Goal: Task Accomplishment & Management: Use online tool/utility

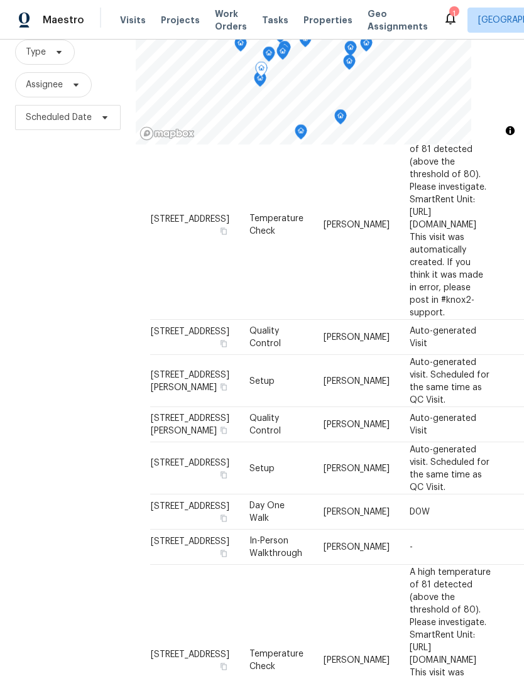
scroll to position [41, 0]
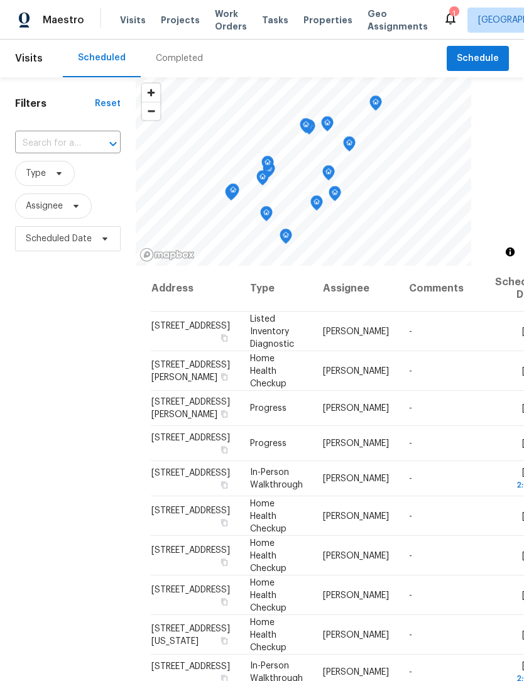
scroll to position [0, 0]
click at [28, 179] on span "Type" at bounding box center [36, 173] width 20 height 13
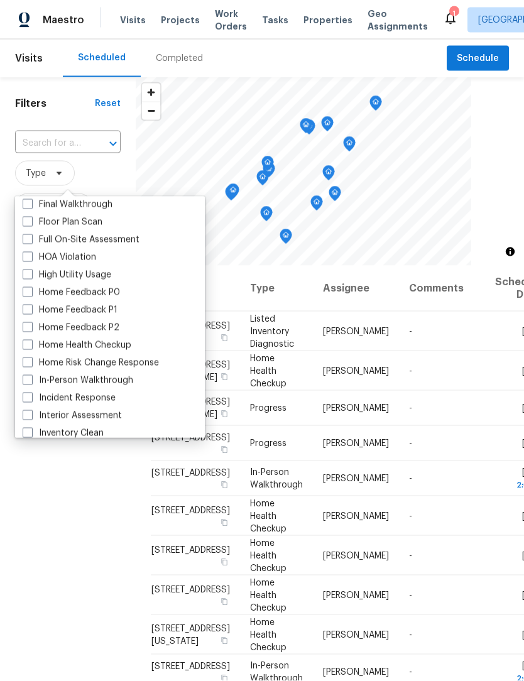
scroll to position [329, 0]
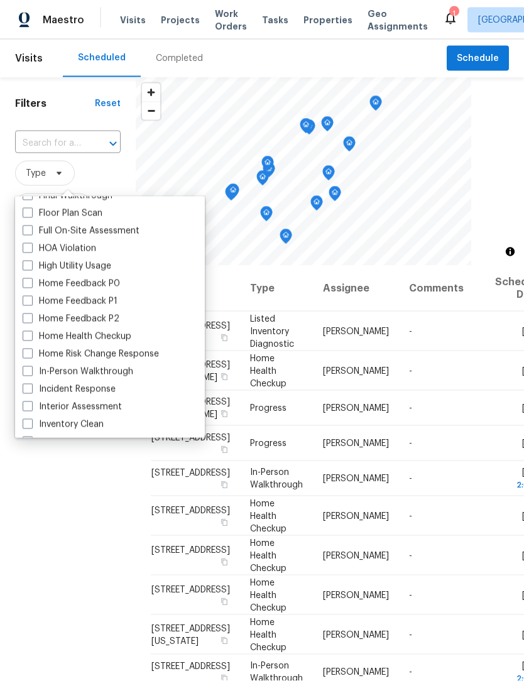
click at [26, 371] on span at bounding box center [28, 371] width 10 height 10
click at [26, 371] on input "In-Person Walkthrough" at bounding box center [27, 370] width 8 height 8
checkbox input "true"
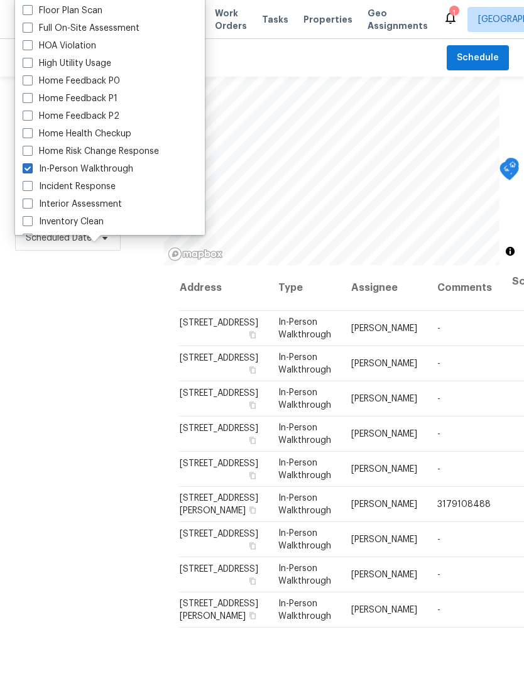
scroll to position [1, 0]
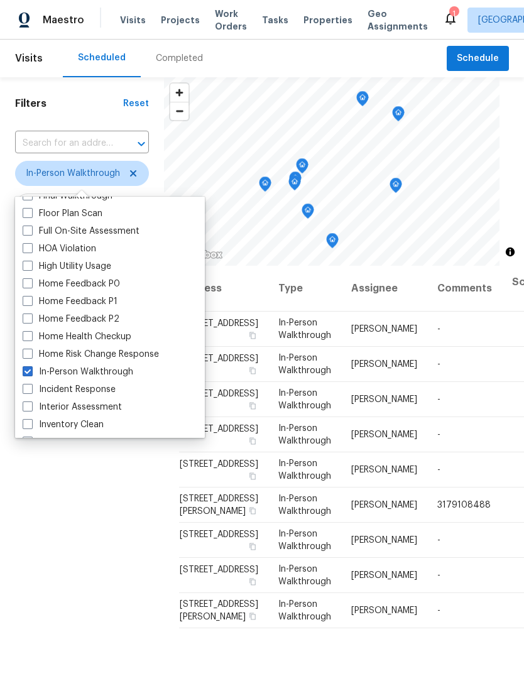
click at [42, 573] on div "Filters Reset ​ In-Person Walkthrough Assignee Scheduled Date" at bounding box center [82, 444] width 164 height 734
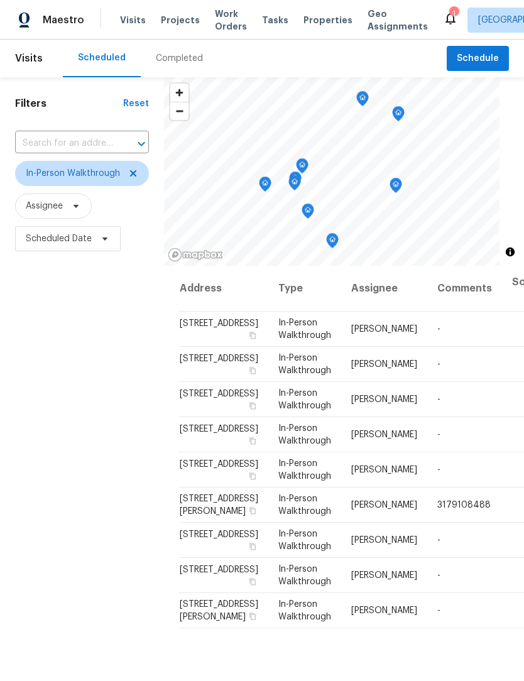
scroll to position [0, 0]
click at [133, 173] on icon at bounding box center [133, 173] width 10 height 10
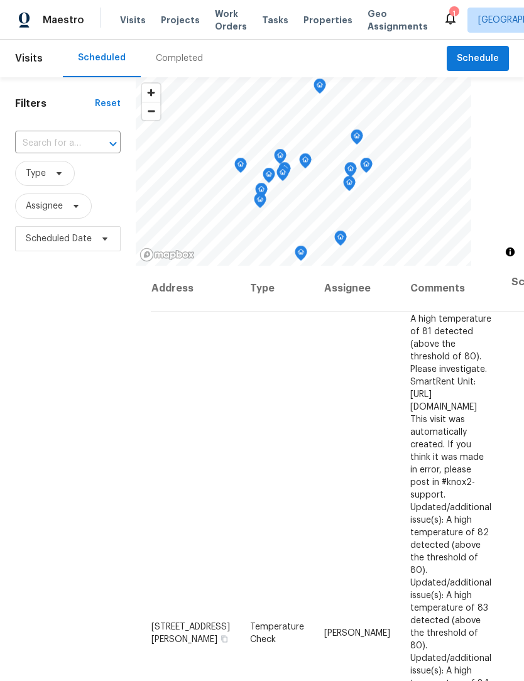
click at [53, 414] on div "Filters Reset ​ Type Assignee Scheduled Date" at bounding box center [68, 444] width 136 height 734
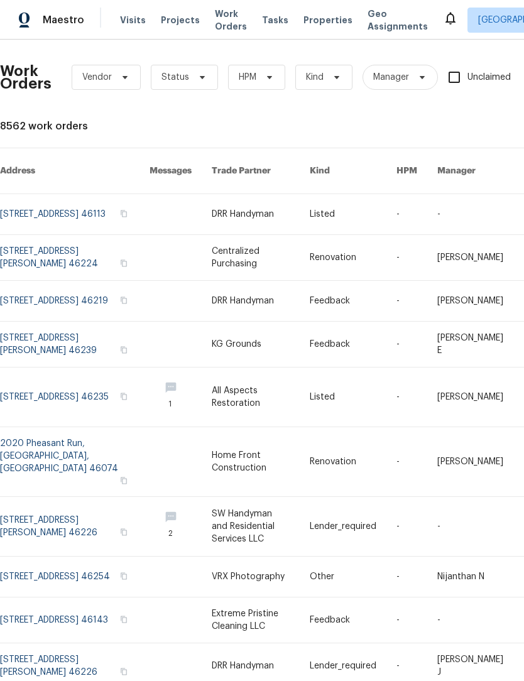
scroll to position [1, 0]
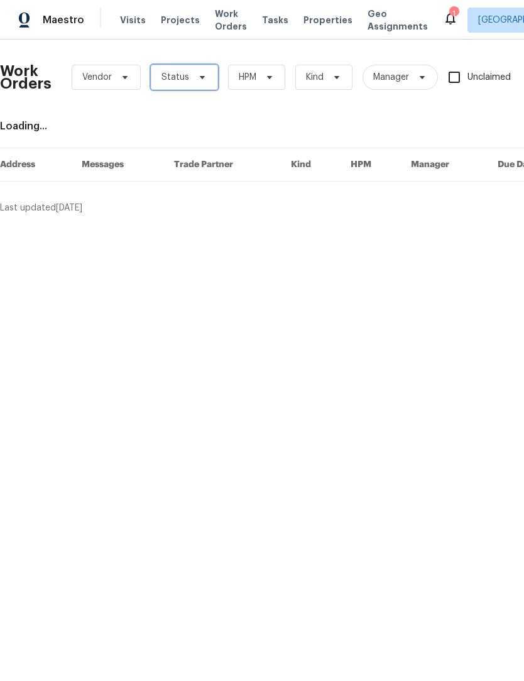
click at [195, 72] on span "Status" at bounding box center [184, 77] width 67 height 25
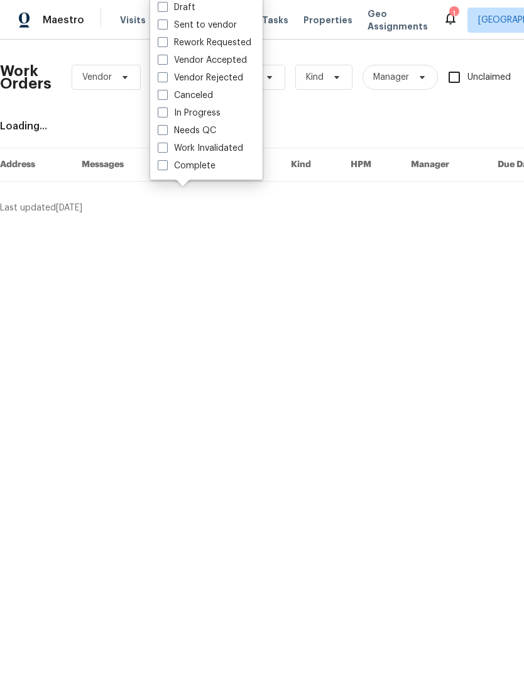
click at [203, 132] on label "Needs QC" at bounding box center [187, 130] width 58 height 13
click at [166, 132] on input "Needs QC" at bounding box center [162, 128] width 8 height 8
checkbox input "true"
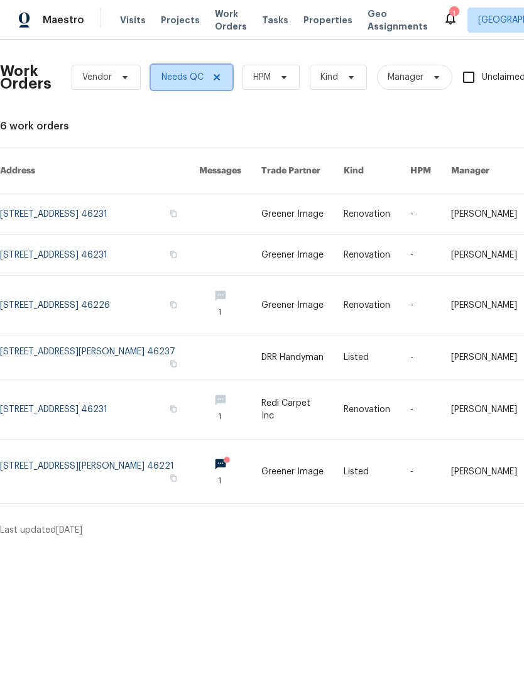
click at [218, 80] on icon at bounding box center [217, 77] width 10 height 10
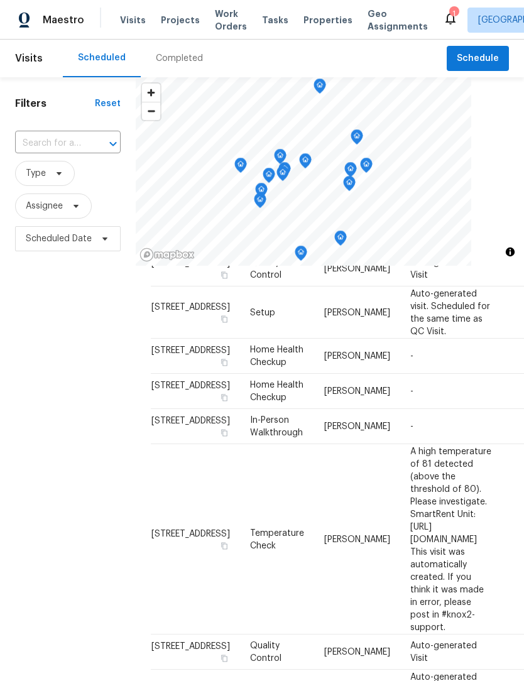
scroll to position [930, 0]
